Goal: Information Seeking & Learning: Learn about a topic

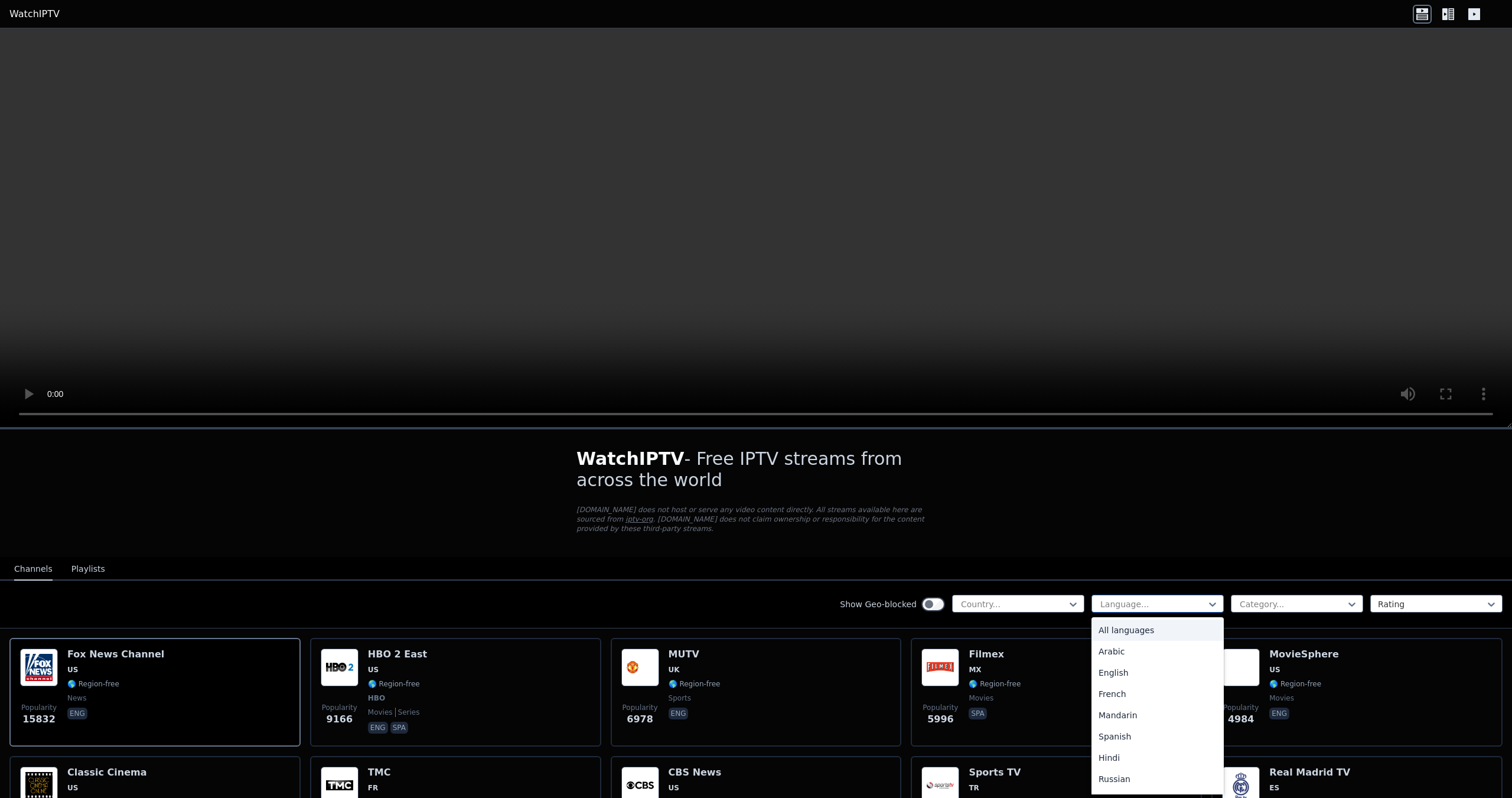
click at [1170, 598] on div at bounding box center [1152, 604] width 107 height 12
click at [1120, 646] on div "German" at bounding box center [1157, 649] width 132 height 22
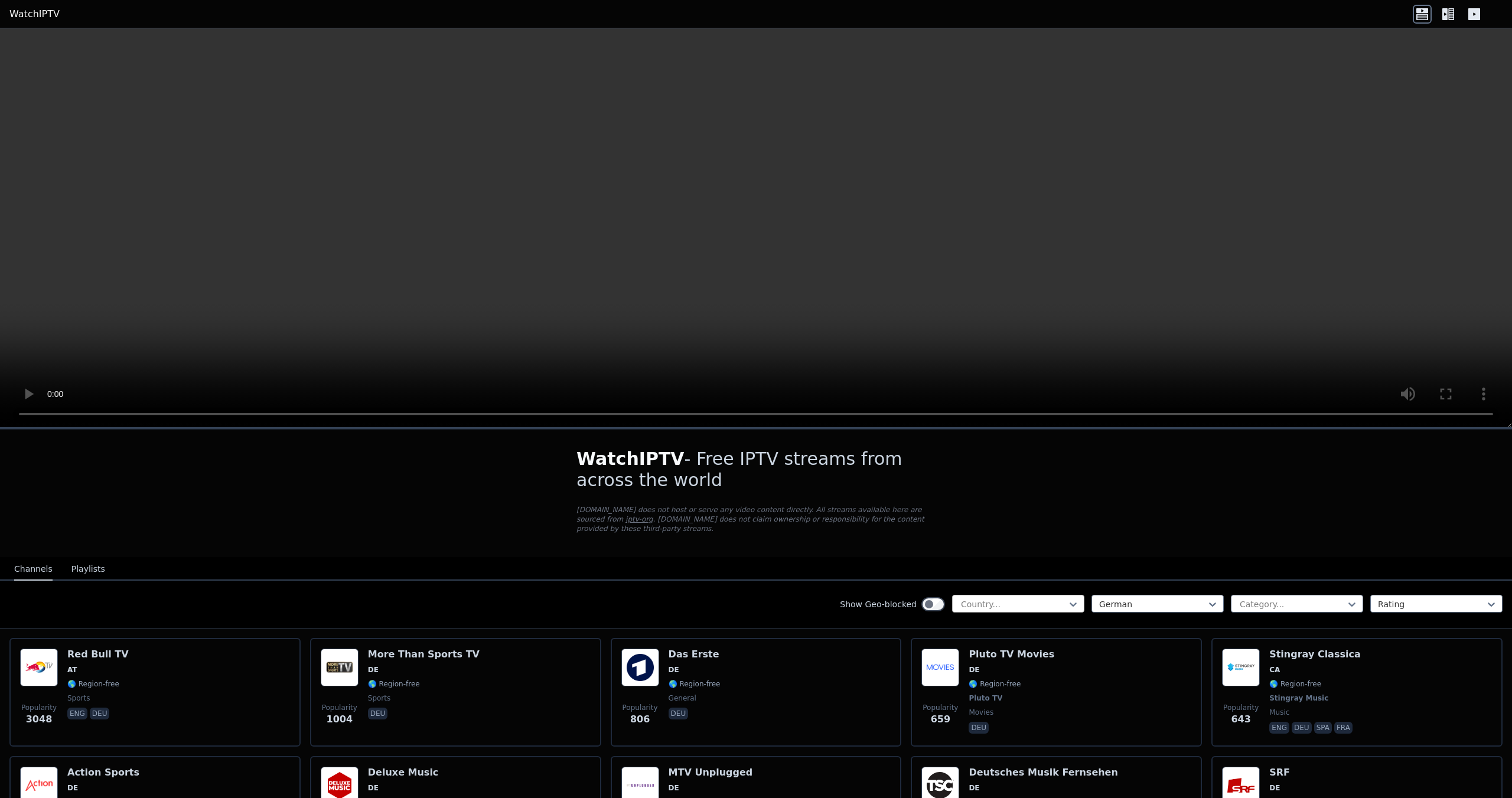
click at [1006, 598] on div at bounding box center [1013, 604] width 107 height 12
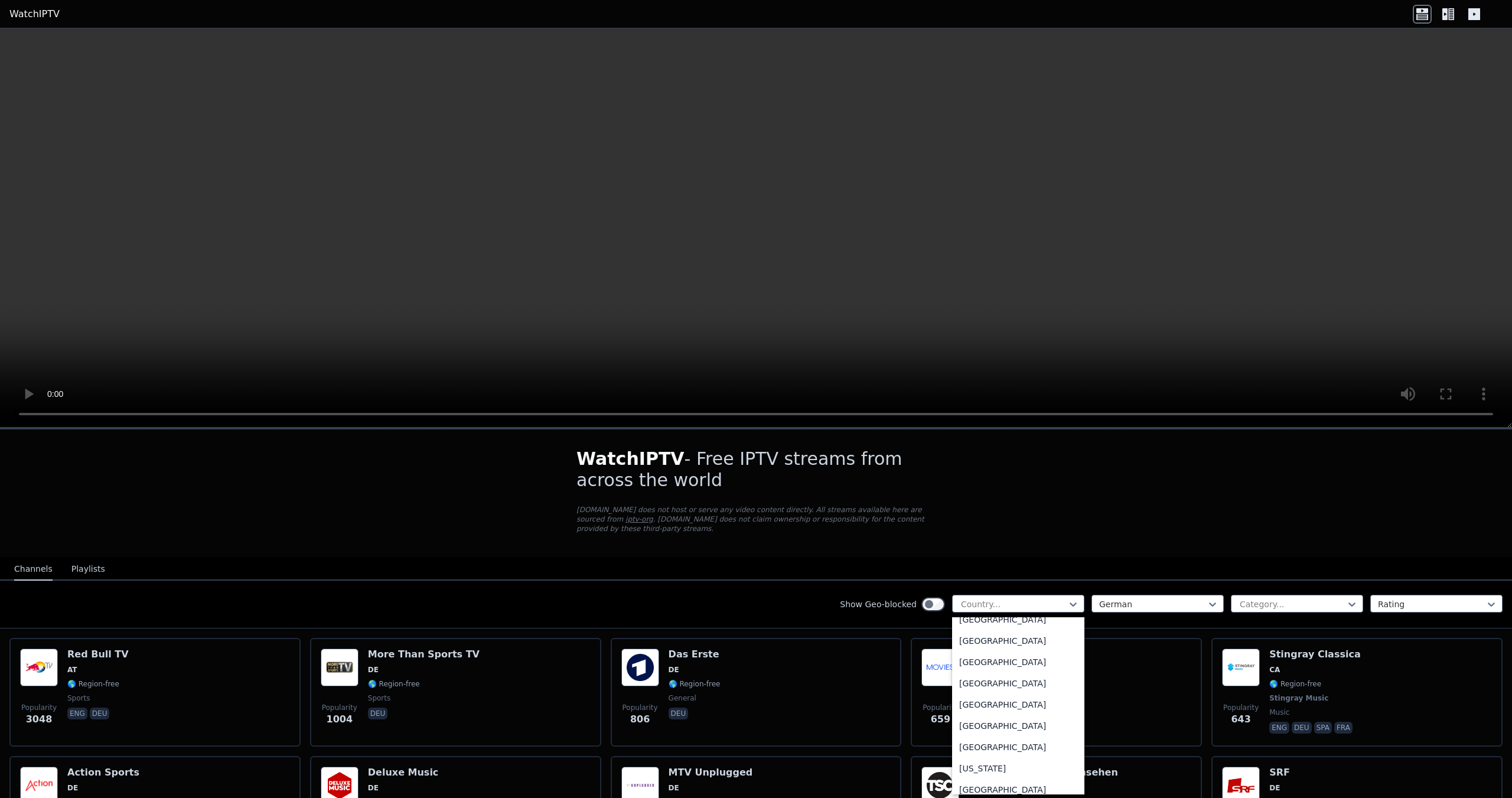
scroll to position [1417, 0]
click at [984, 721] on div "[GEOGRAPHIC_DATA]" at bounding box center [1018, 723] width 132 height 22
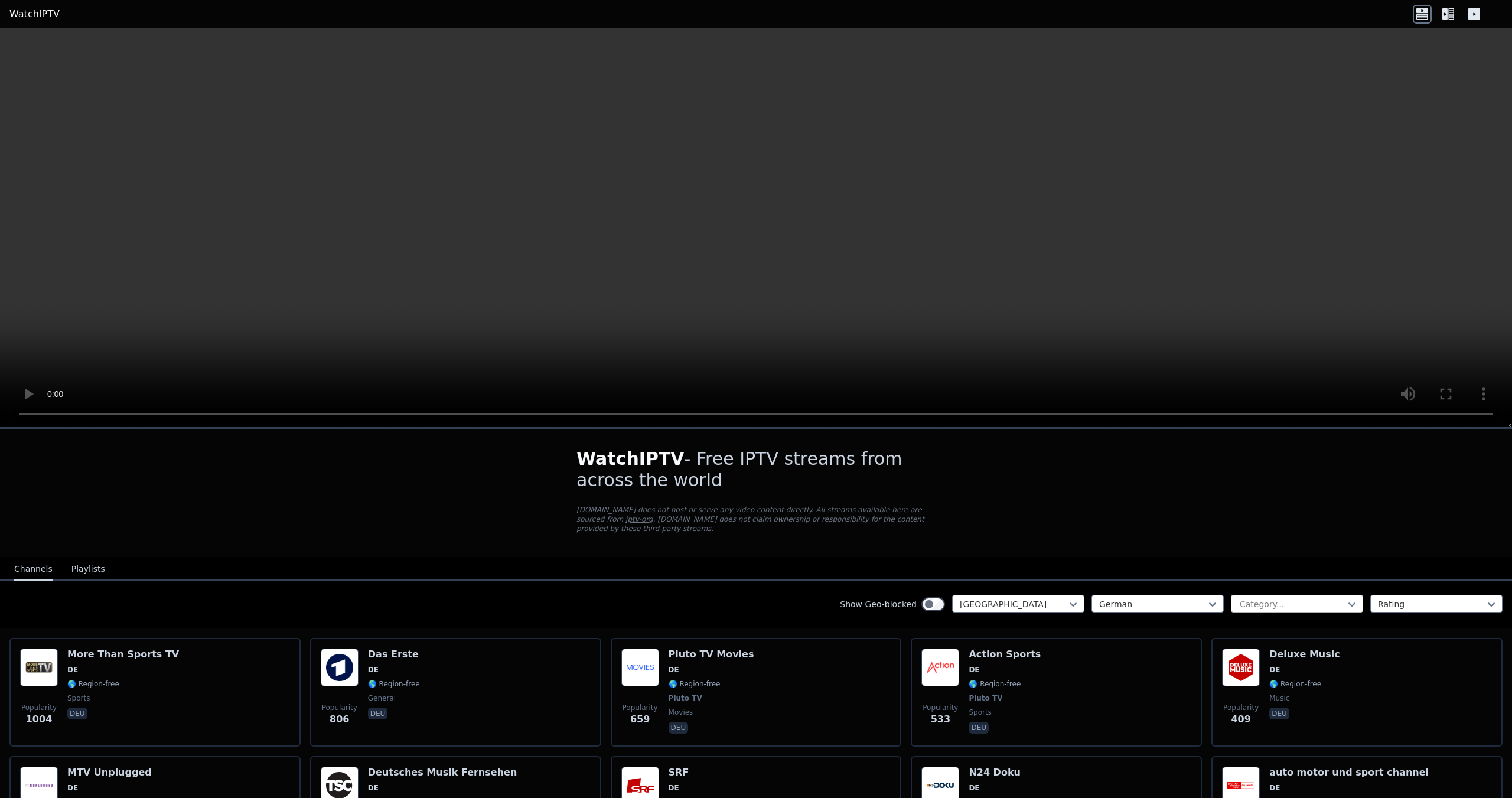
click at [1277, 603] on div "Category..." at bounding box center [1297, 603] width 132 height 18
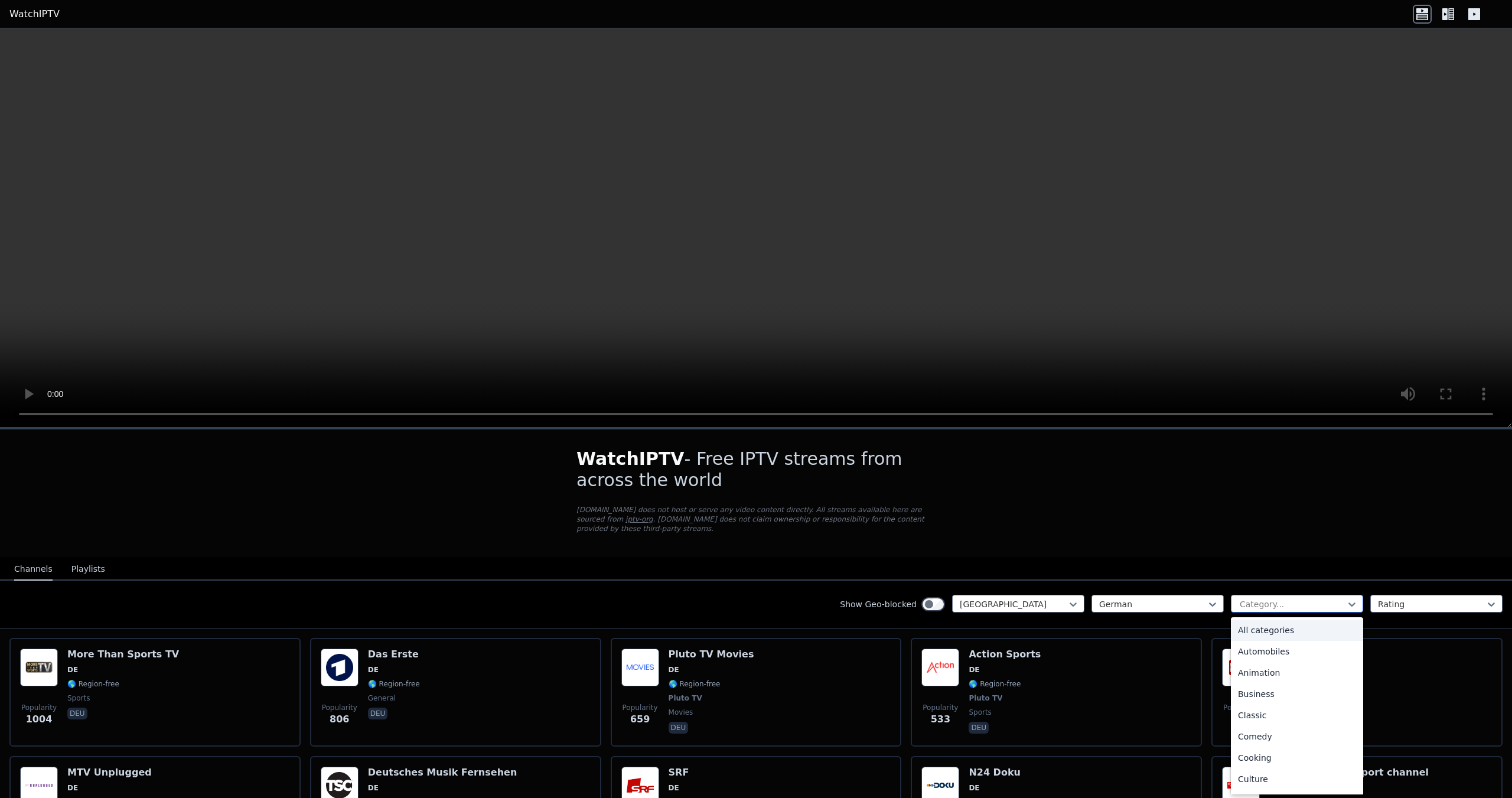
click at [1281, 600] on div "Category..." at bounding box center [1297, 603] width 132 height 18
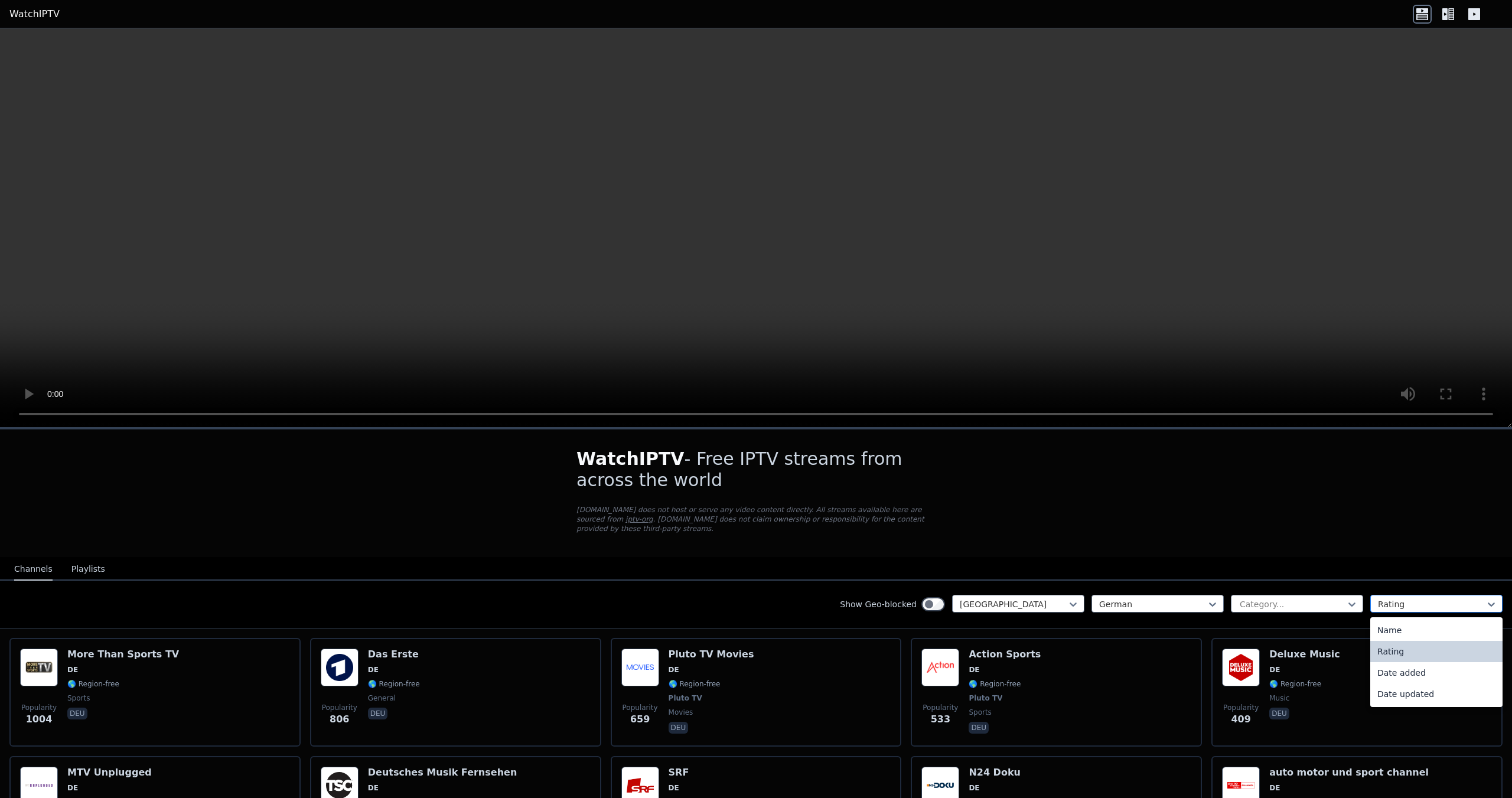
click at [1403, 602] on div "Rating" at bounding box center [1437, 603] width 132 height 18
click at [1403, 602] on div "Rating" at bounding box center [1437, 603] width 132 height 18
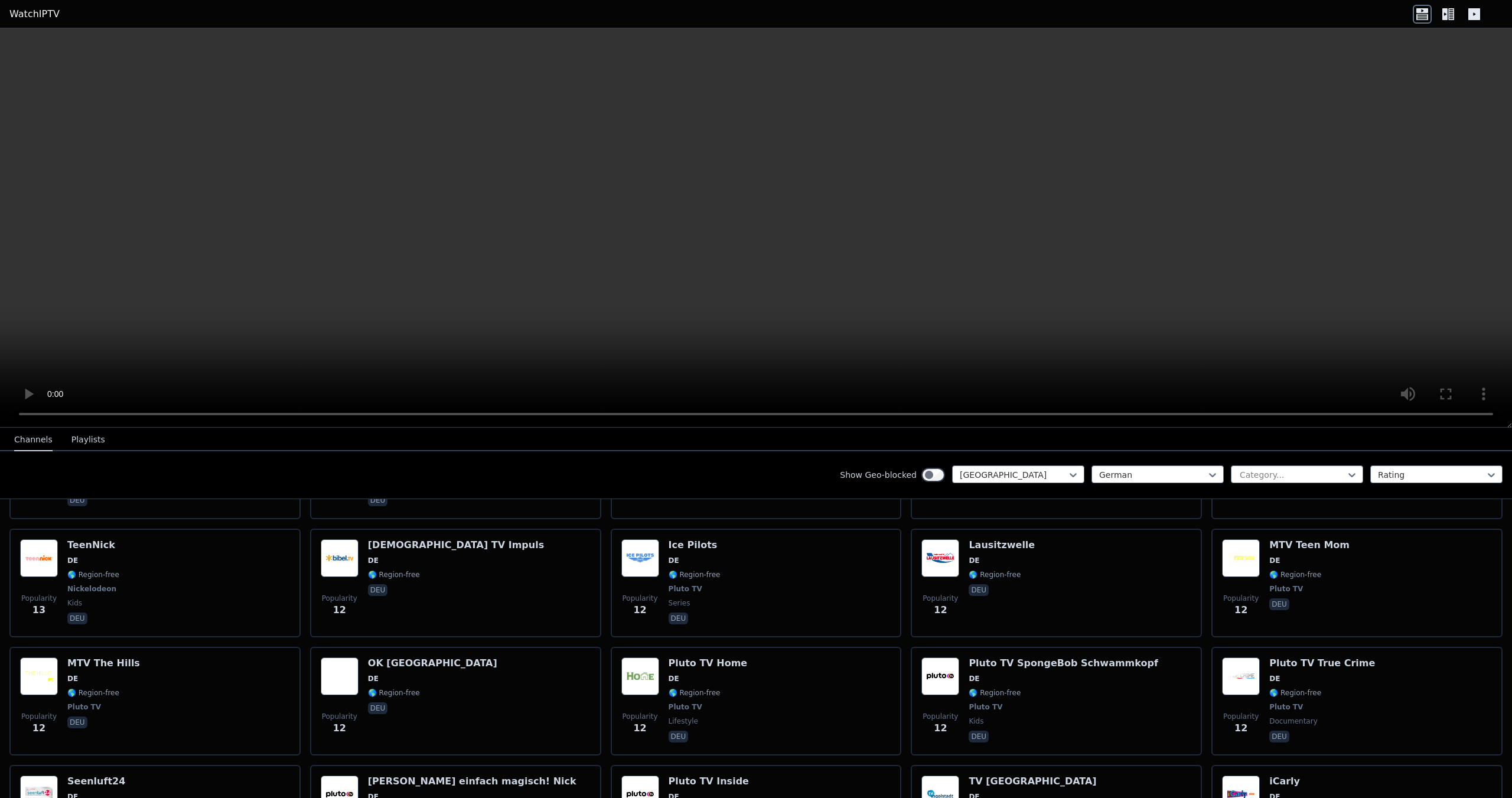
scroll to position [5004, 0]
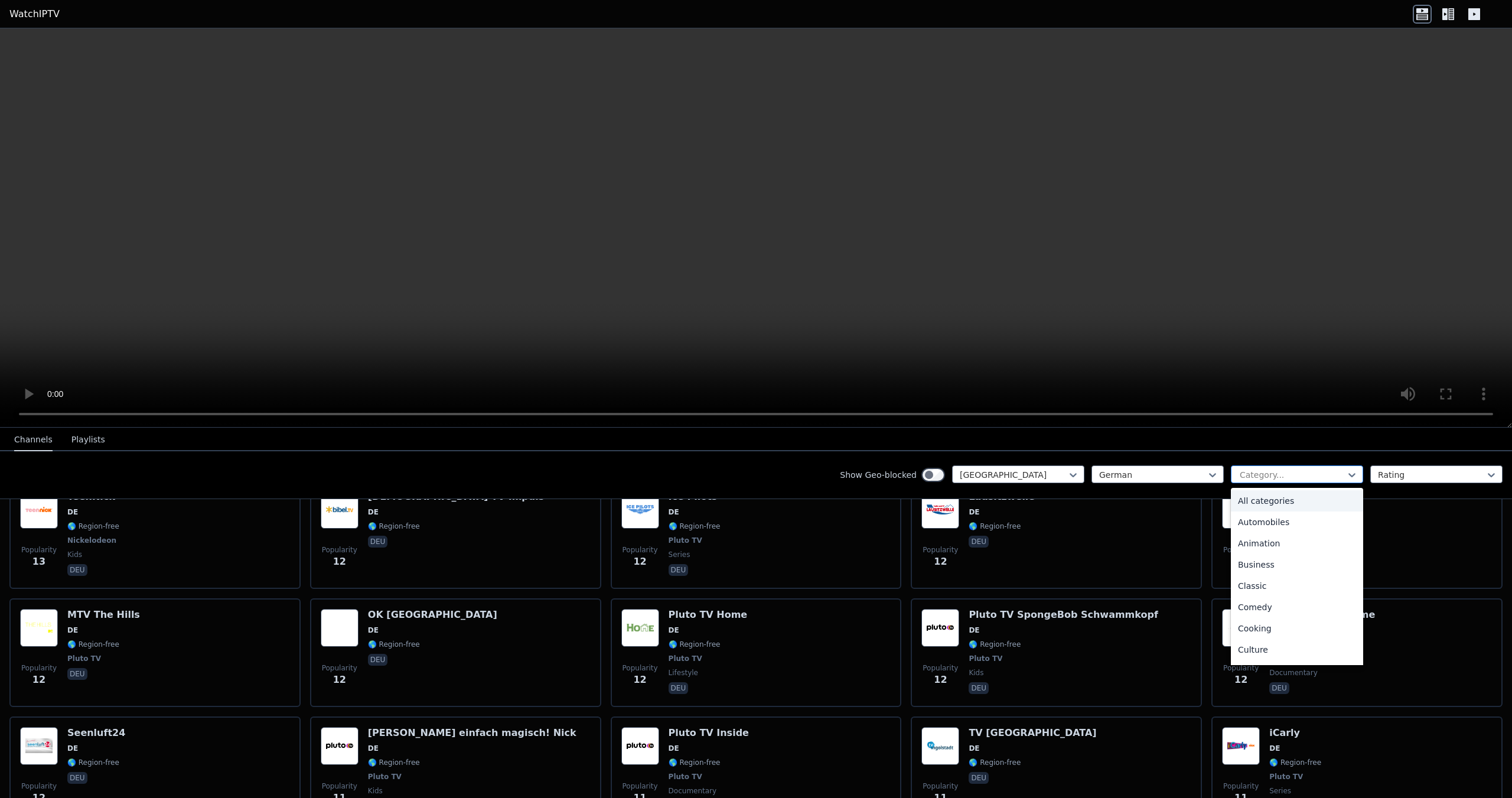
click at [1311, 468] on div "Category..." at bounding box center [1297, 474] width 132 height 18
click at [1414, 479] on div at bounding box center [1431, 475] width 107 height 12
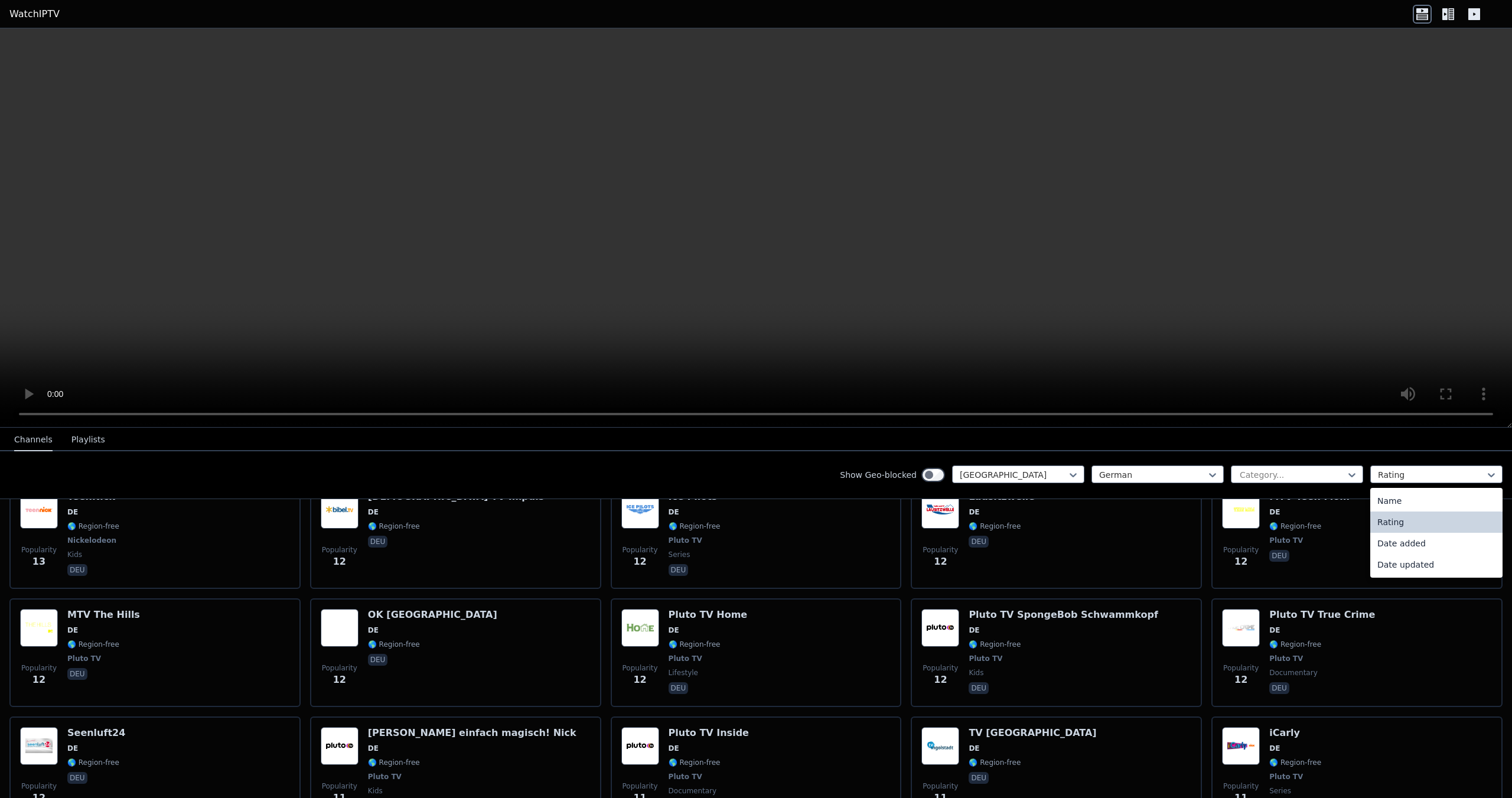
click at [1396, 522] on div "Rating" at bounding box center [1437, 522] width 132 height 22
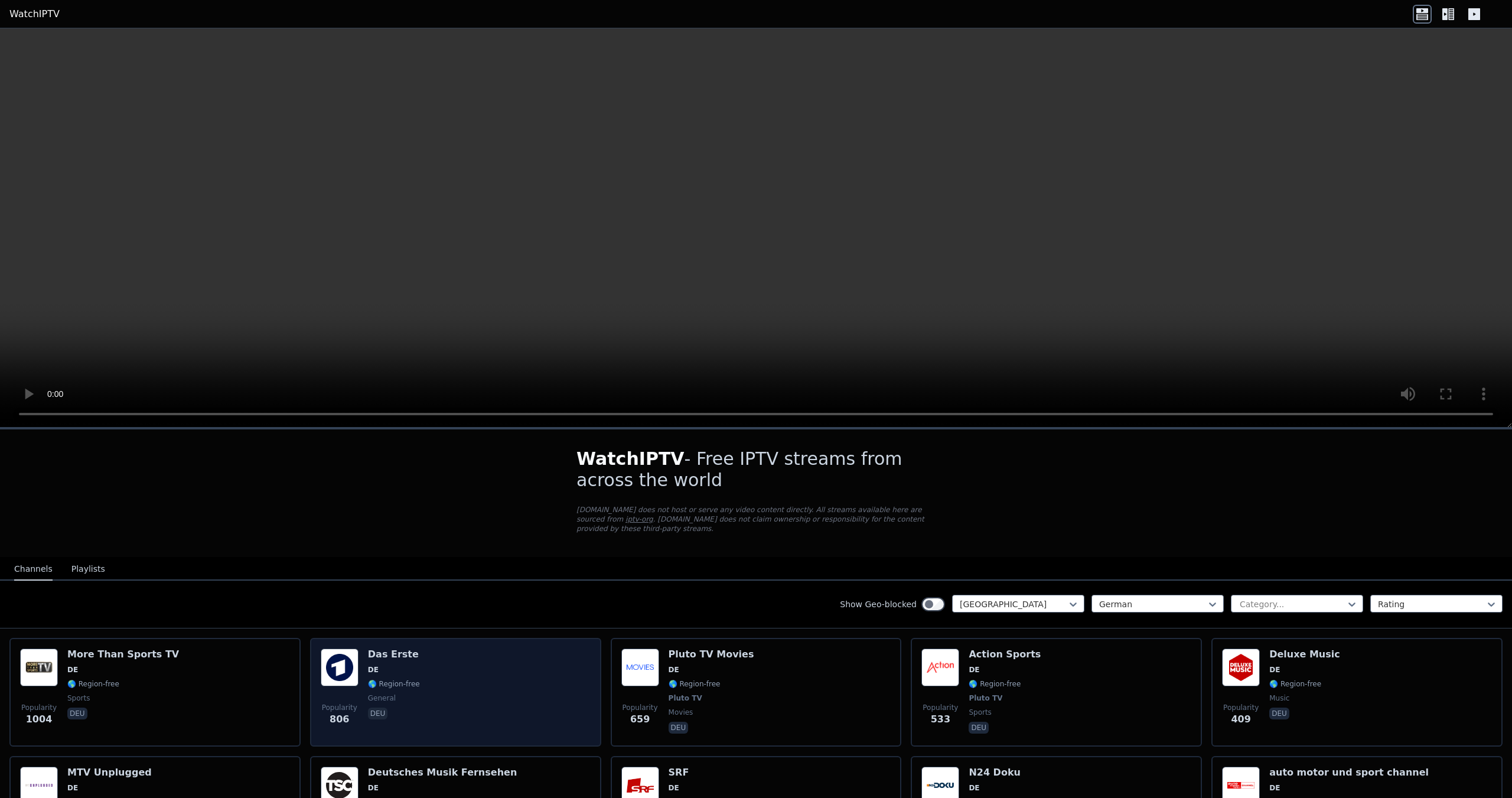
click at [424, 670] on div "Popularity 806 Das Erste DE 🌎 Region-free general deu" at bounding box center [456, 692] width 270 height 88
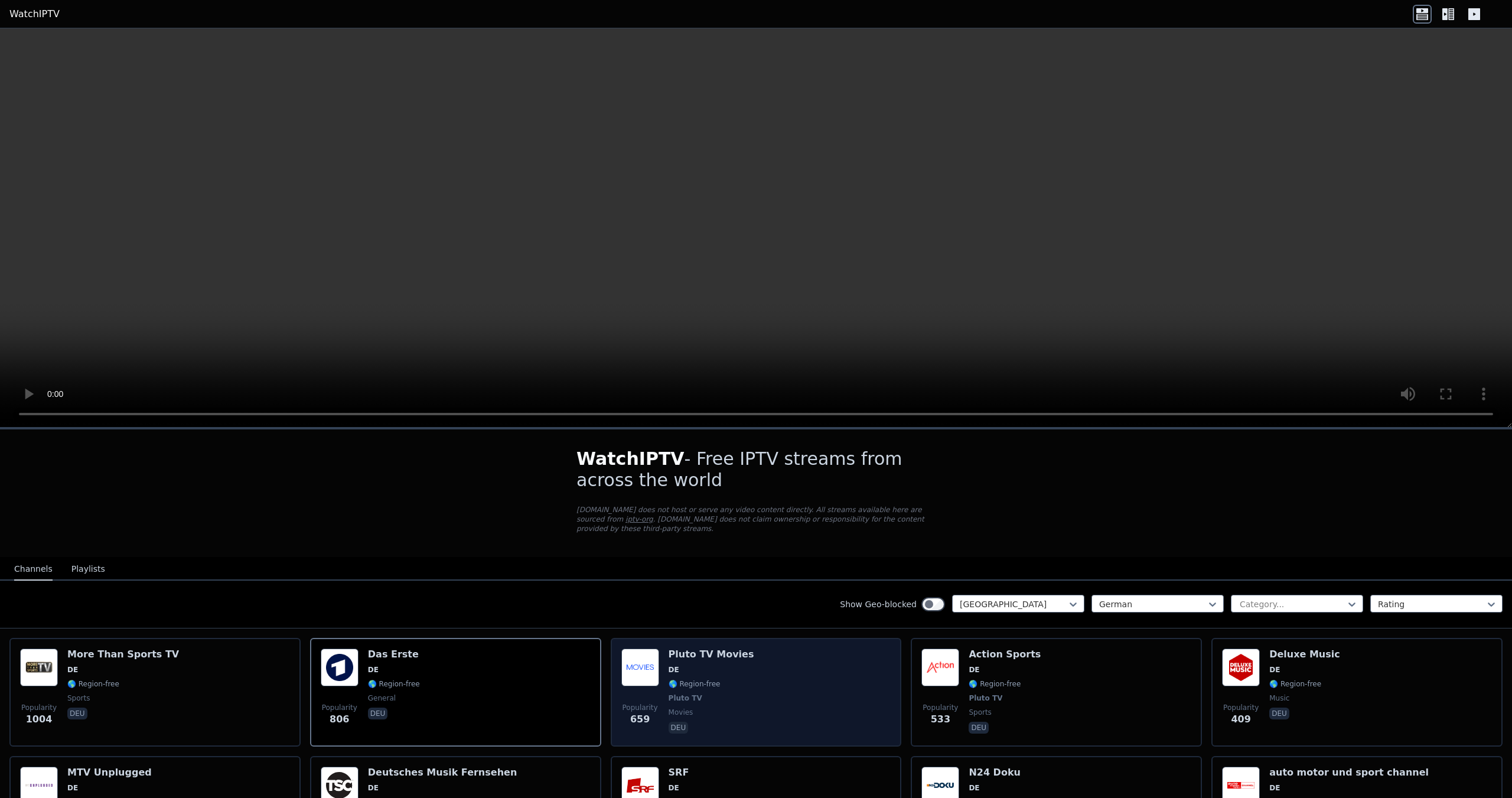
click at [699, 667] on div "Pluto TV Movies DE 🌎 Region-free Pluto TV movies deu" at bounding box center [711, 692] width 86 height 88
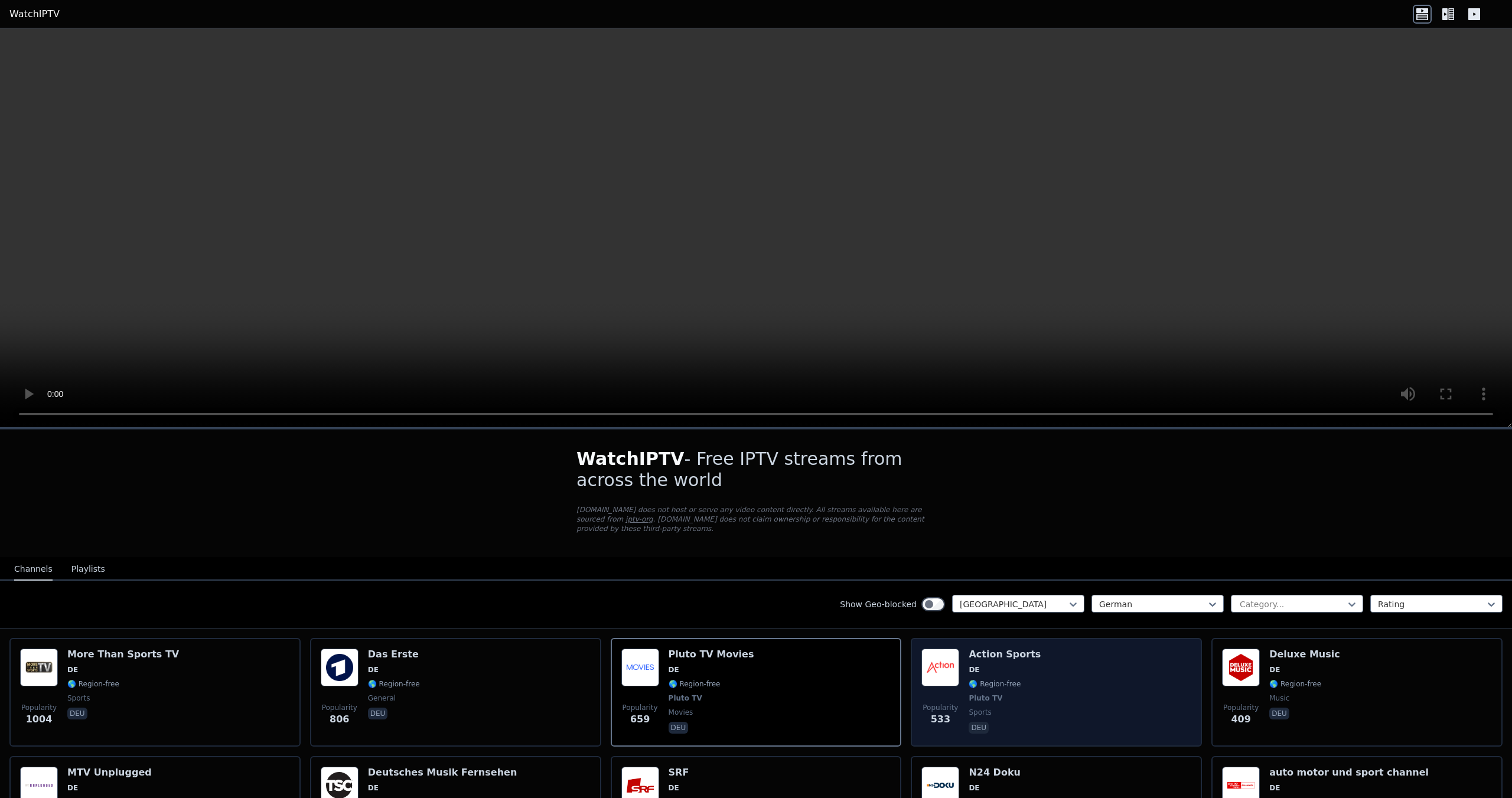
click at [1070, 669] on div "Popularity 533 Action Sports DE 🌎 Region-free Pluto TV sports deu" at bounding box center [1056, 692] width 270 height 88
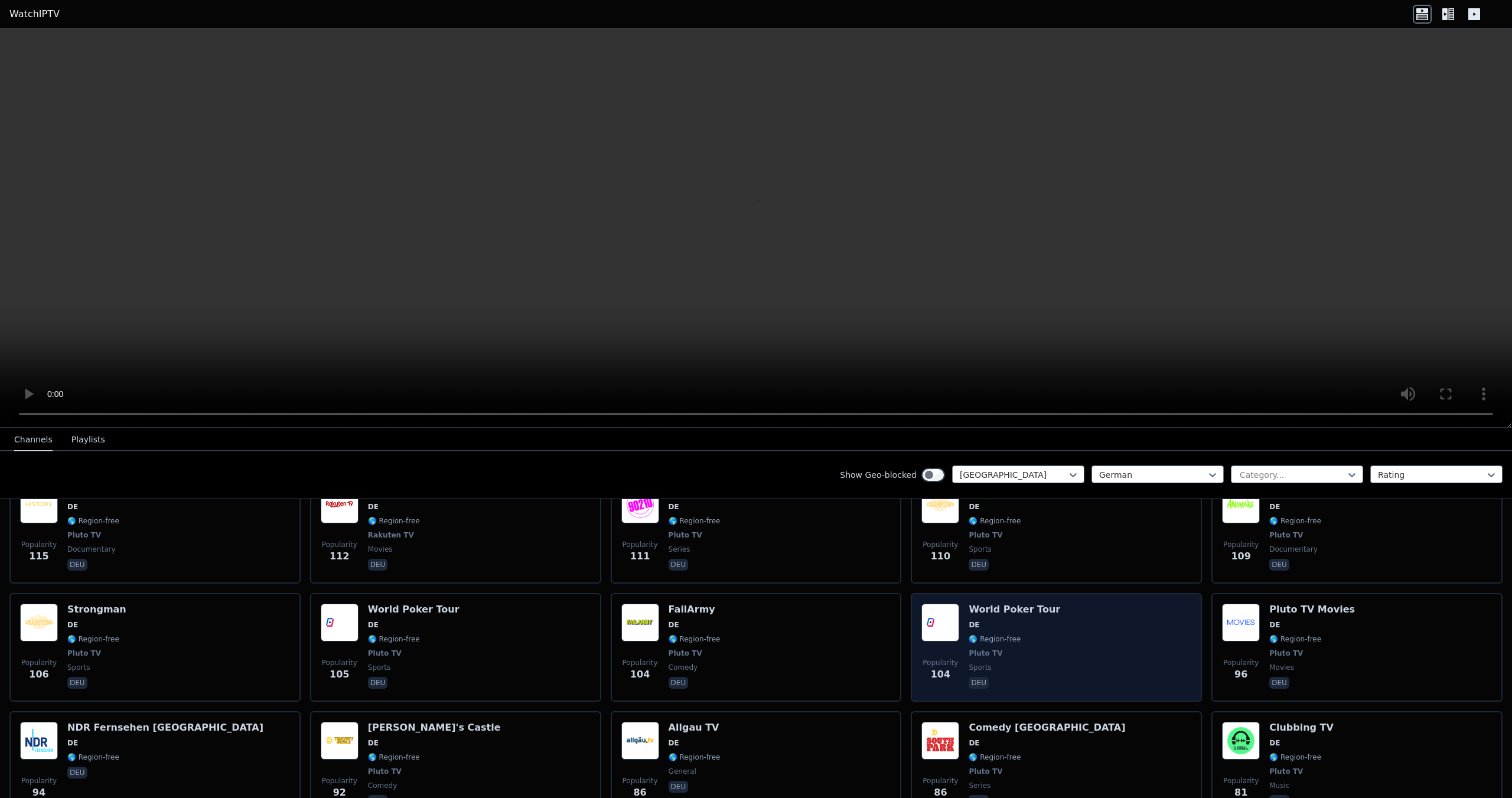
scroll to position [886, 0]
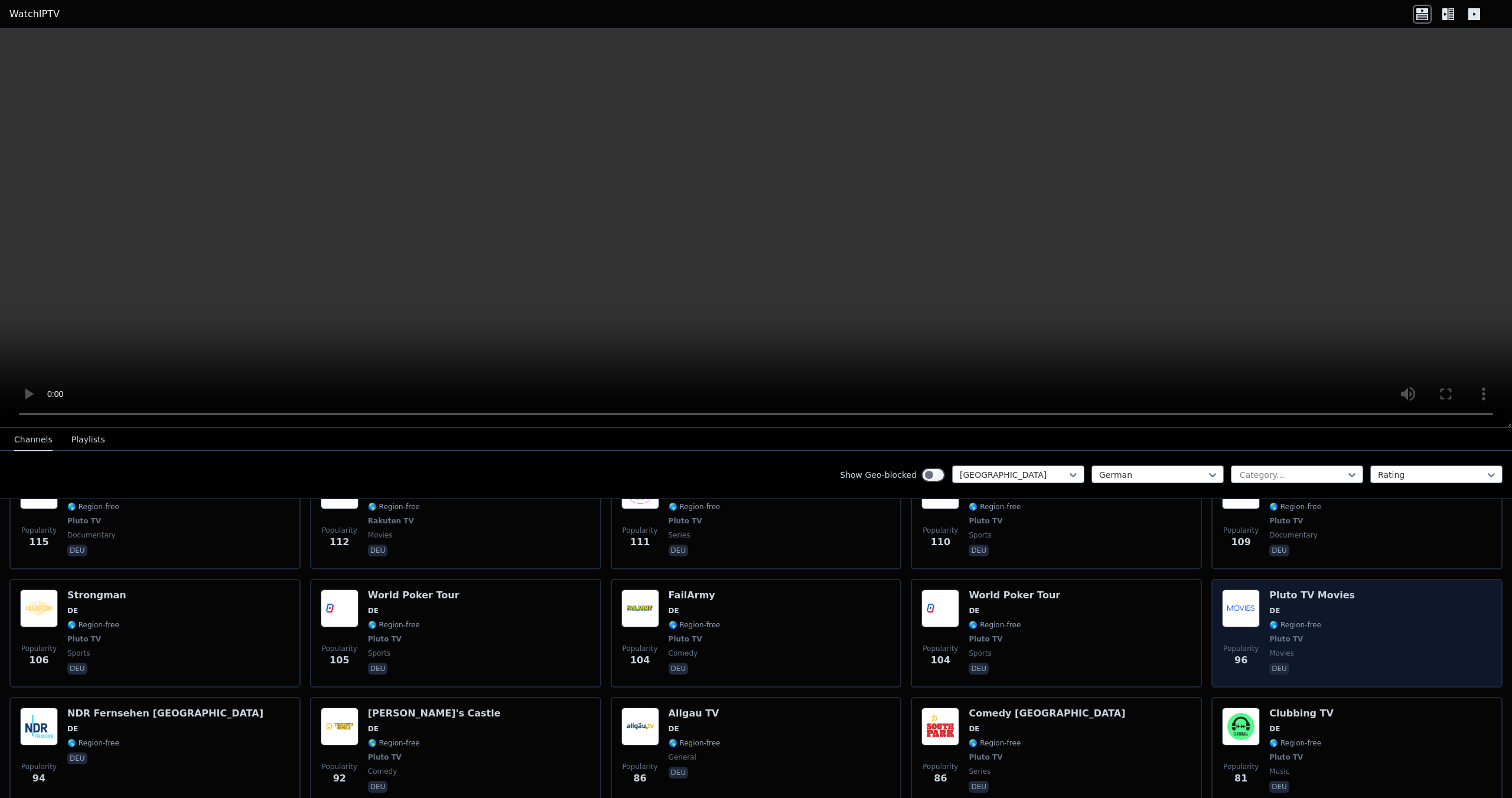
click at [1248, 638] on span "Popularity 96" at bounding box center [1241, 655] width 38 height 38
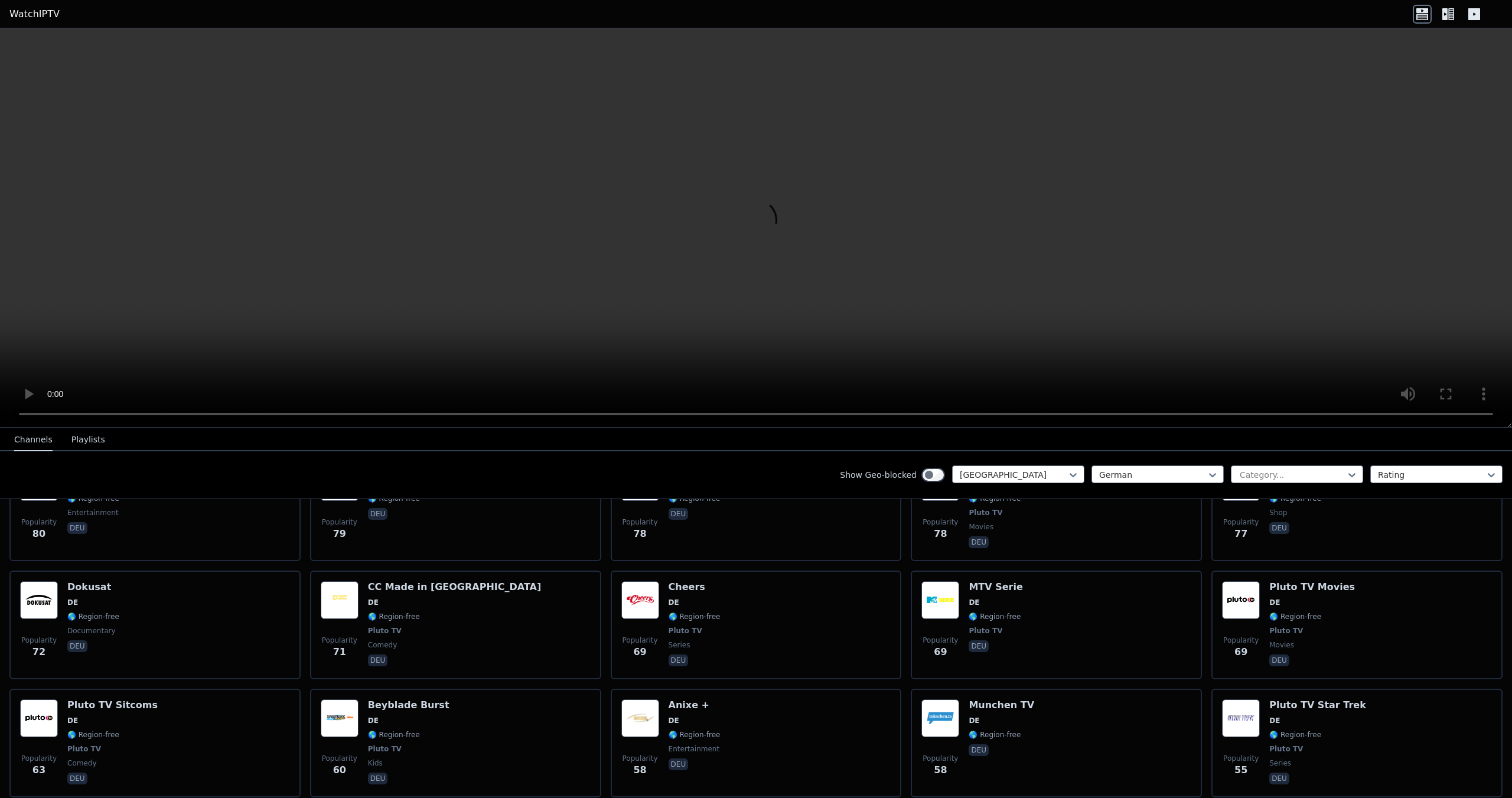
scroll to position [1476, 0]
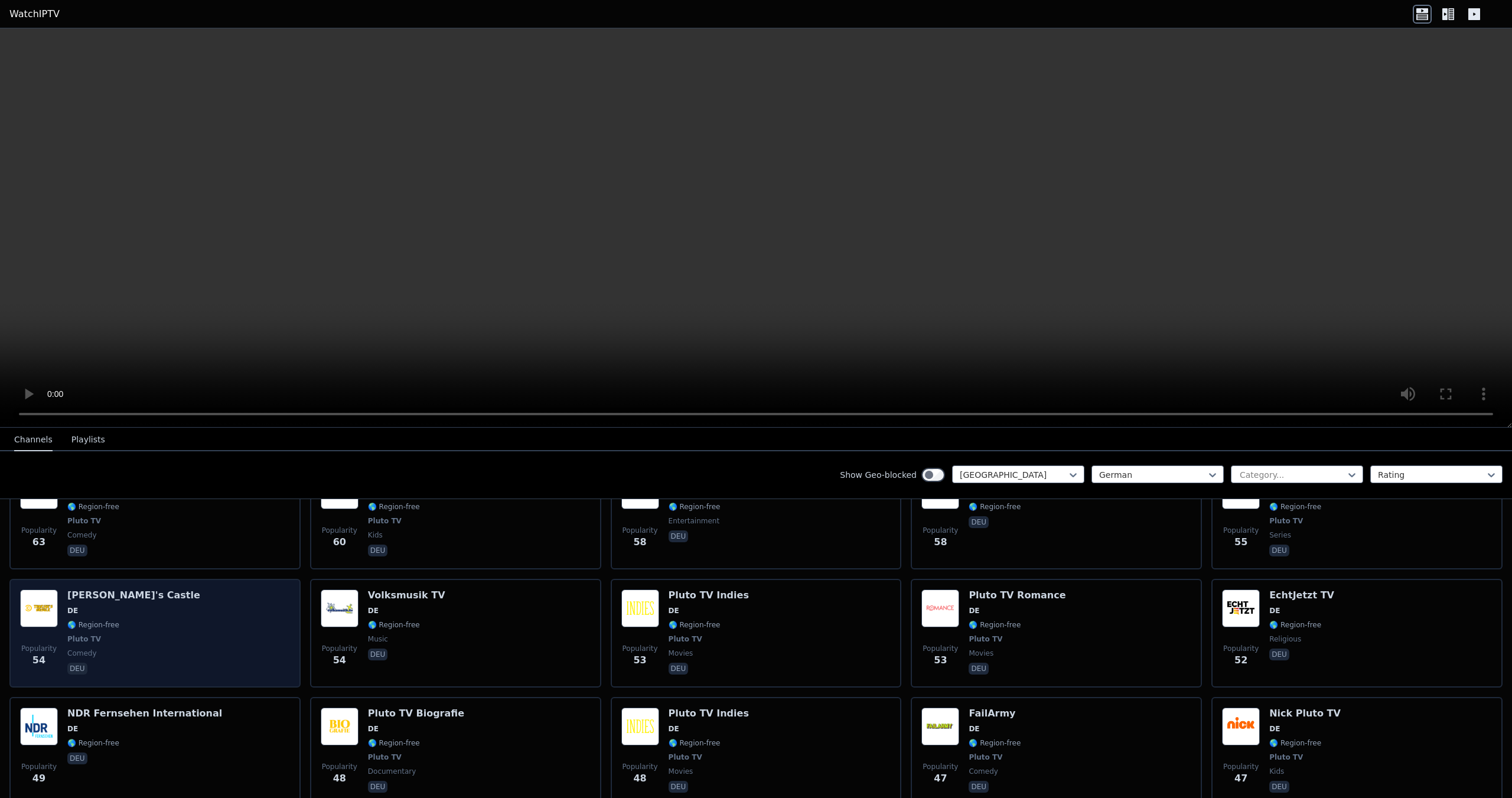
click at [274, 617] on div "Popularity 54 [PERSON_NAME]'s Castle DE 🌎 Region-free Pluto TV comedy deu" at bounding box center [155, 633] width 270 height 88
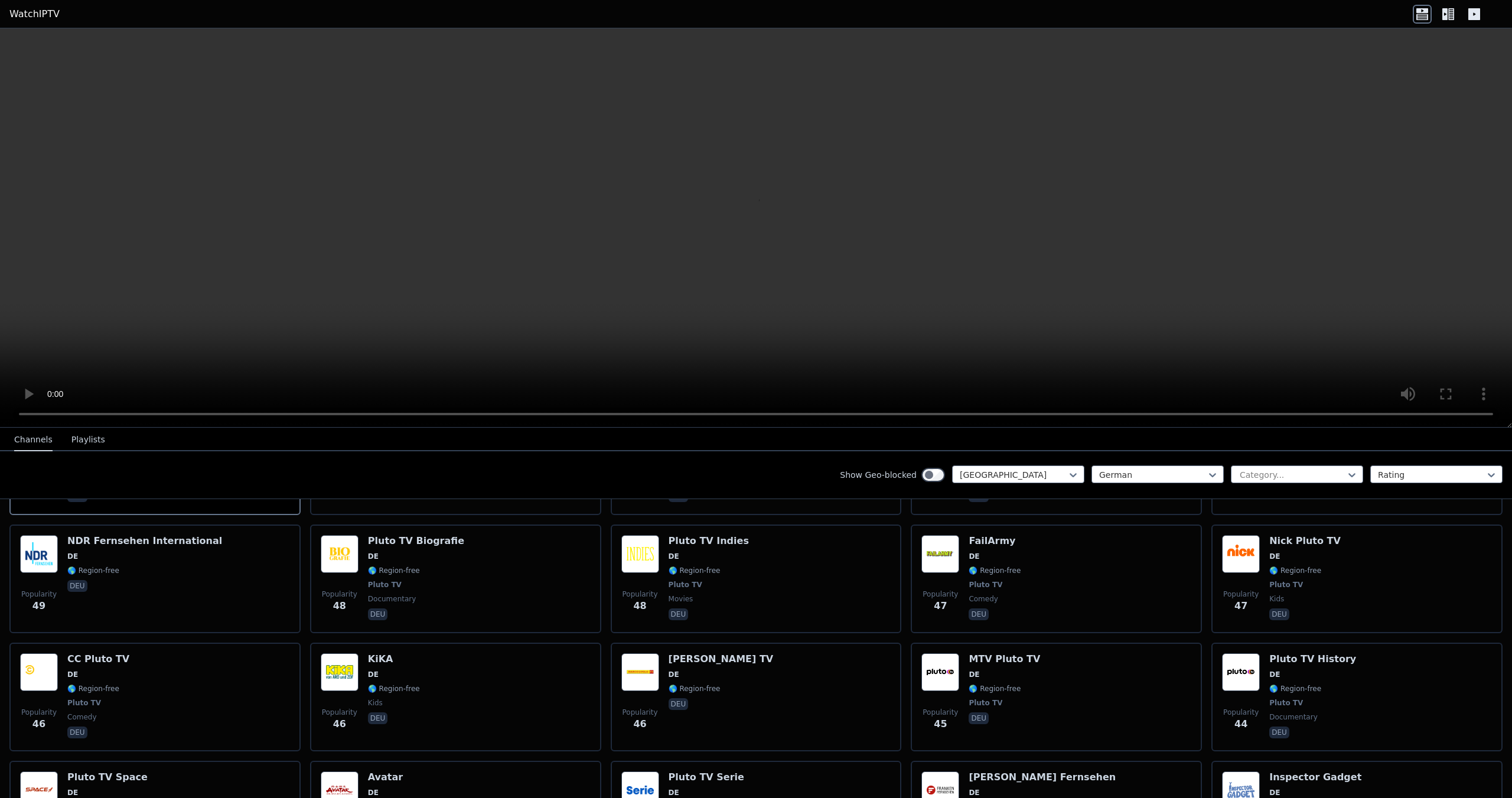
scroll to position [1831, 0]
